Goal: Task Accomplishment & Management: Complete application form

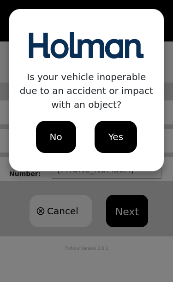
click at [64, 141] on div "No" at bounding box center [56, 137] width 40 height 32
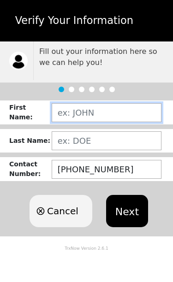
click at [102, 119] on input "text" at bounding box center [107, 112] width 110 height 19
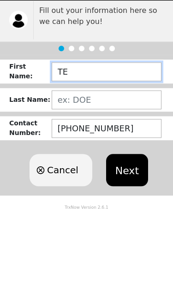
type input "T"
type input "[PERSON_NAME]"
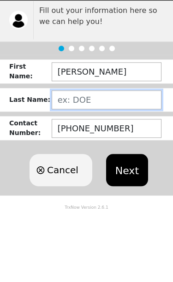
click at [108, 131] on input "text" at bounding box center [107, 140] width 110 height 19
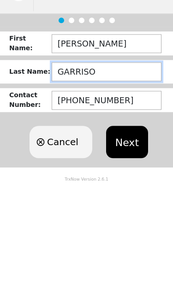
type input "[PERSON_NAME]"
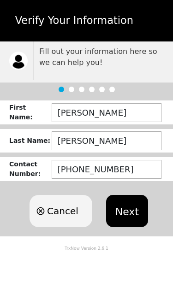
click at [135, 215] on button "Next" at bounding box center [127, 211] width 42 height 32
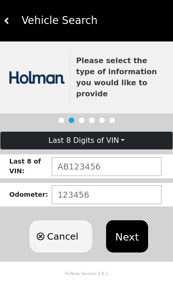
click at [135, 220] on button "Next" at bounding box center [127, 236] width 42 height 32
click at [130, 230] on button "Next" at bounding box center [127, 236] width 42 height 32
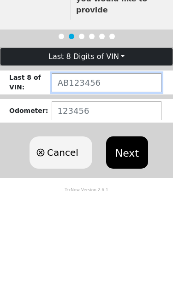
type input "ON"
type input "N3184203"
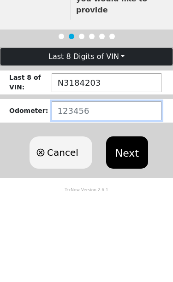
click at [92, 185] on input "number" at bounding box center [107, 194] width 110 height 19
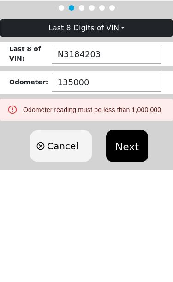
scroll to position [6, 0]
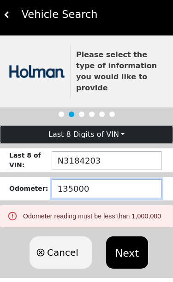
click at [97, 179] on input "135000" at bounding box center [107, 188] width 110 height 19
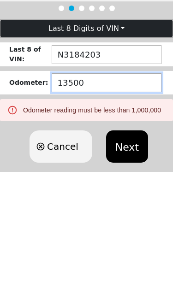
scroll to position [0, 0]
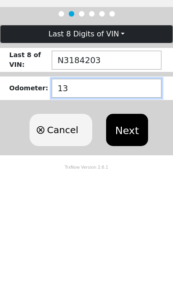
type input "135"
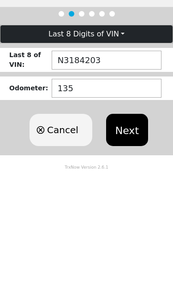
click at [128, 220] on button "Next" at bounding box center [127, 236] width 42 height 32
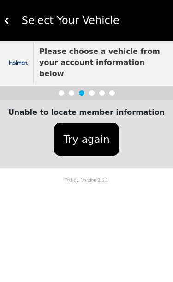
click at [64, 129] on button "Try again" at bounding box center [86, 140] width 64 height 34
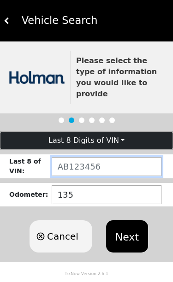
click at [68, 157] on input "text" at bounding box center [107, 166] width 110 height 19
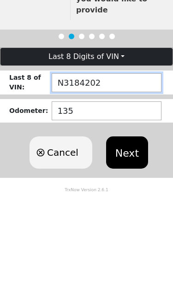
type input "N3184202"
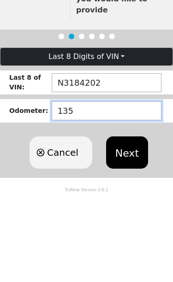
click at [89, 185] on input "135" at bounding box center [107, 194] width 110 height 19
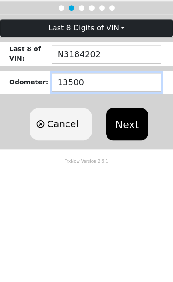
type input "135000"
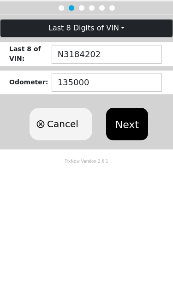
click at [132, 220] on button "Next" at bounding box center [127, 236] width 42 height 32
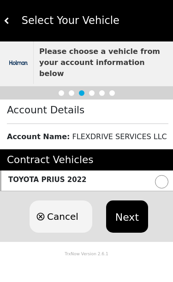
click at [137, 201] on button "Next" at bounding box center [127, 216] width 42 height 32
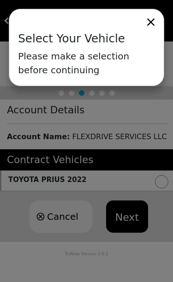
click at [160, 171] on div "Select Your Vehicle Please make a selection before continuing" at bounding box center [86, 141] width 173 height 282
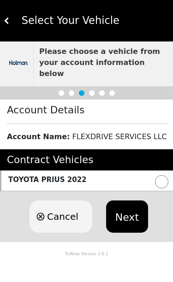
click at [165, 175] on input "radio" at bounding box center [161, 181] width 13 height 13
radio input "true"
click at [131, 209] on button "Next" at bounding box center [127, 216] width 42 height 32
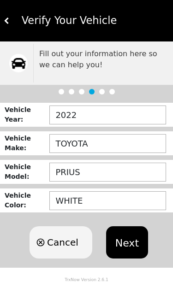
click at [128, 248] on button "Next" at bounding box center [127, 242] width 42 height 32
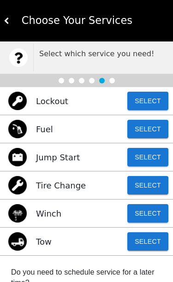
click at [148, 158] on button "Select" at bounding box center [147, 157] width 41 height 18
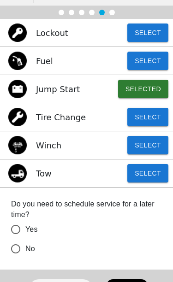
scroll to position [68, 0]
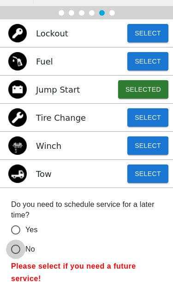
click at [20, 251] on input "No" at bounding box center [15, 249] width 19 height 19
radio input "false"
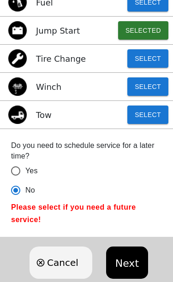
scroll to position [147, 0]
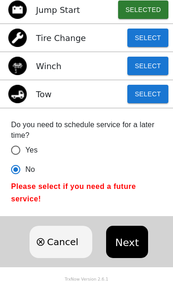
click at [133, 244] on button "Next" at bounding box center [127, 242] width 42 height 32
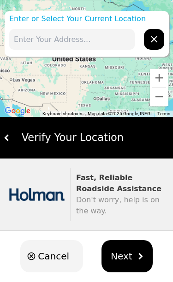
scroll to position [0, 0]
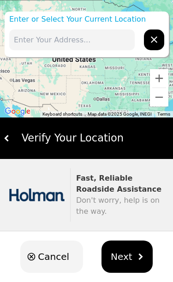
click at [26, 35] on input "text" at bounding box center [71, 39] width 125 height 21
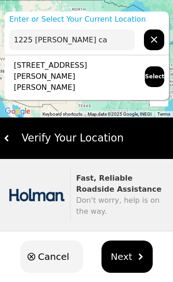
click at [137, 257] on img "hidden" at bounding box center [140, 256] width 6 height 6
click at [129, 263] on span "Next" at bounding box center [122, 257] width 22 height 14
click at [156, 74] on button "Select" at bounding box center [154, 76] width 19 height 21
type input "[STREET_ADDRESS][PERSON_NAME][PERSON_NAME]"
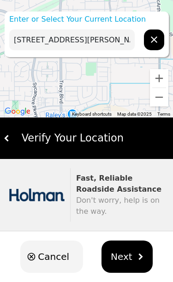
click at [125, 252] on span "Next" at bounding box center [122, 257] width 22 height 14
